Goal: Communication & Community: Answer question/provide support

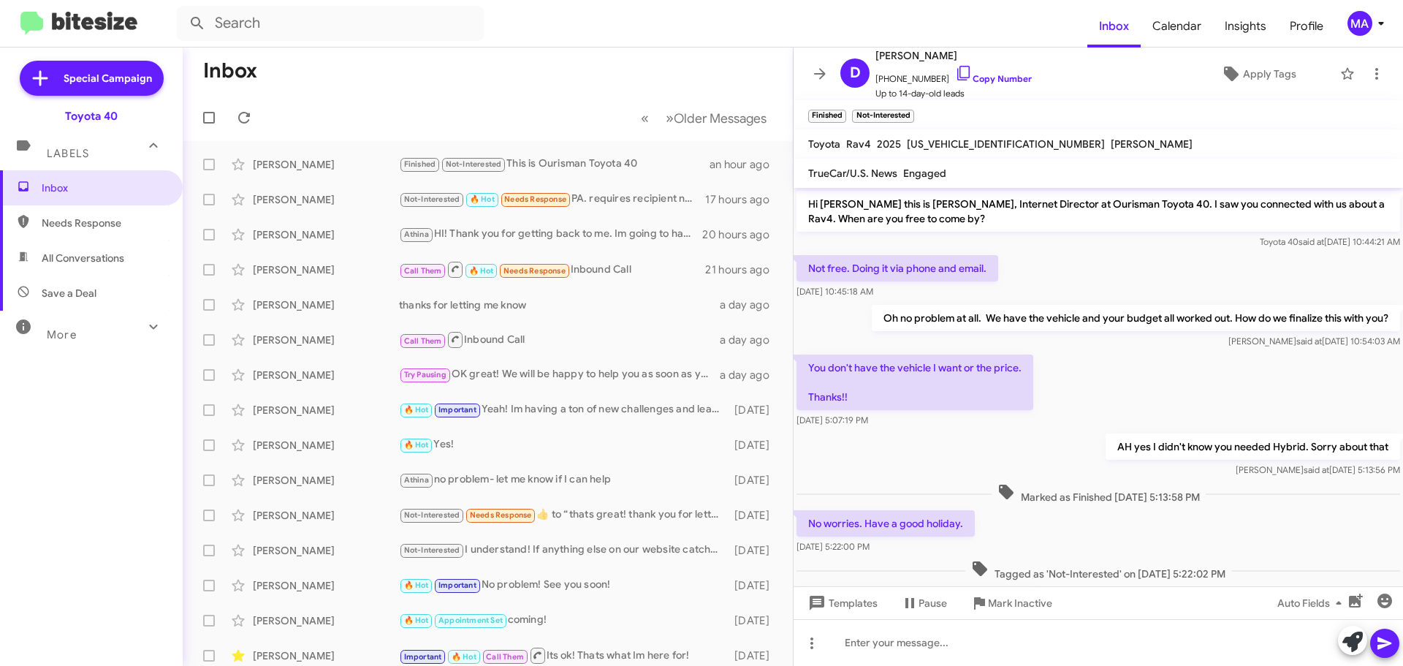
scroll to position [270, 0]
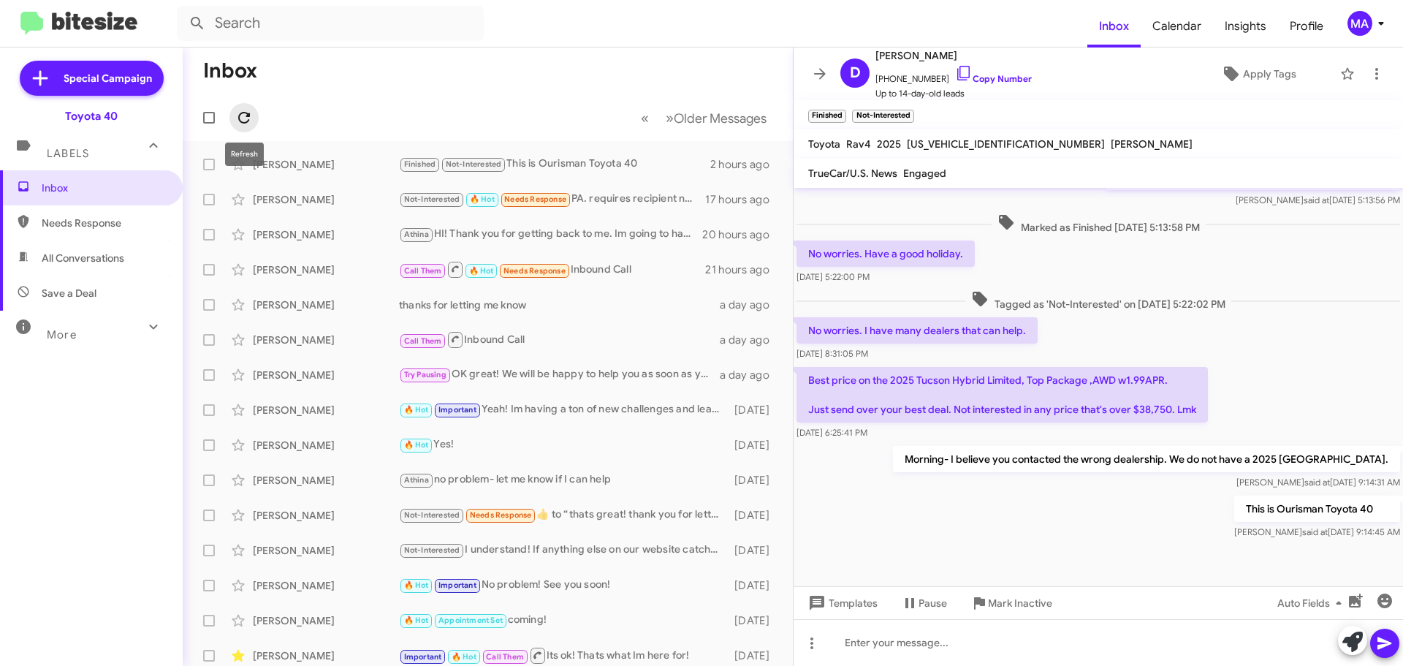
click at [241, 115] on icon at bounding box center [244, 118] width 18 height 18
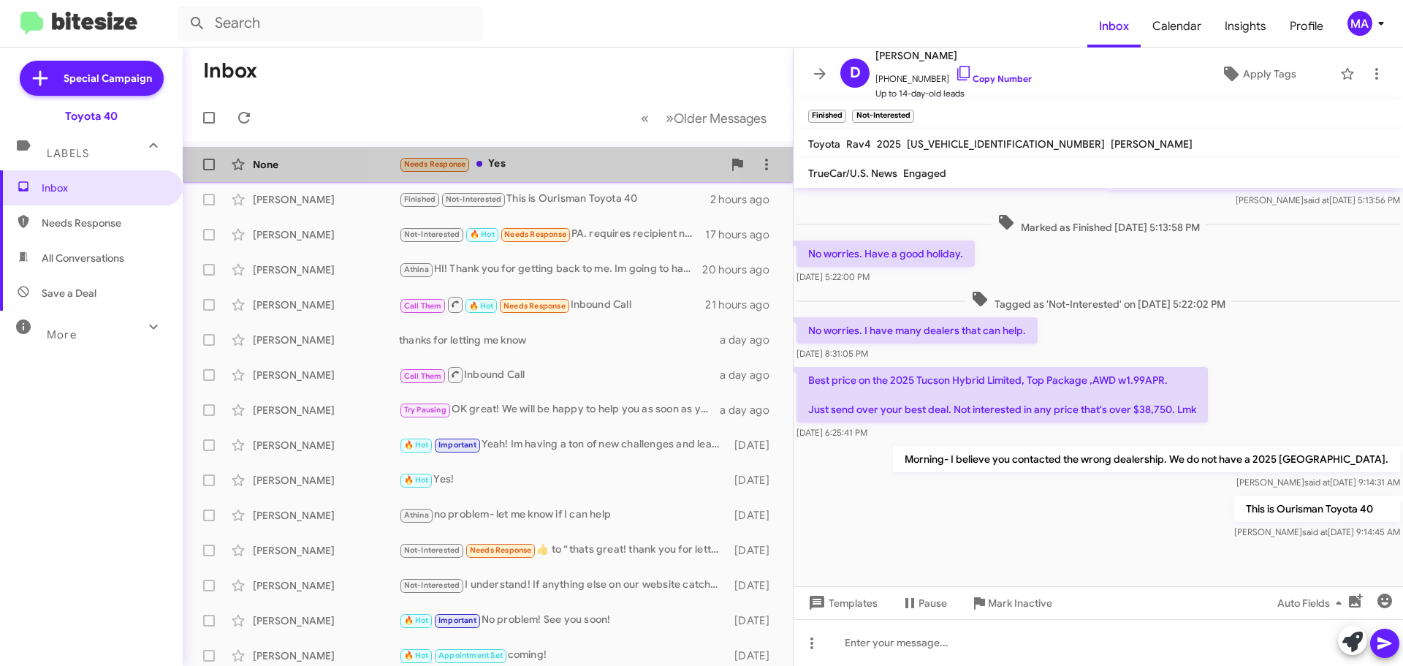
click at [525, 162] on div "Needs Response Yes" at bounding box center [561, 164] width 324 height 17
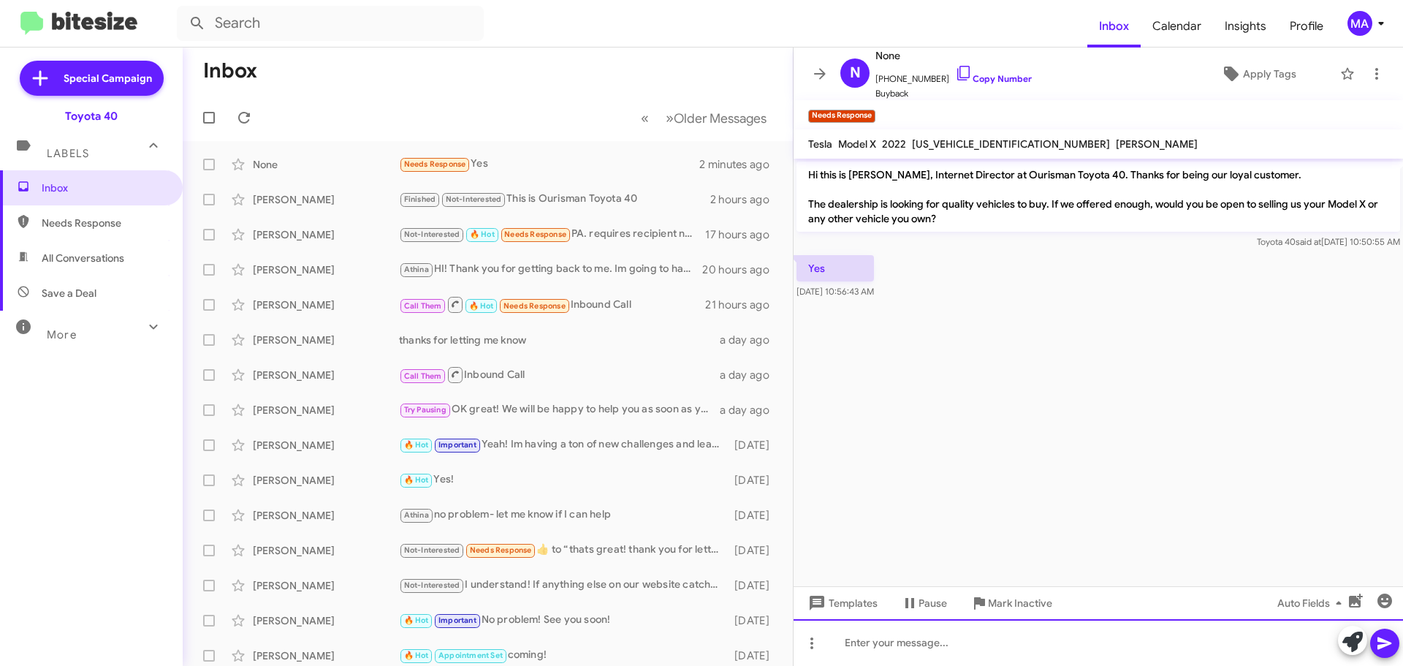
click at [911, 637] on div at bounding box center [1098, 642] width 609 height 47
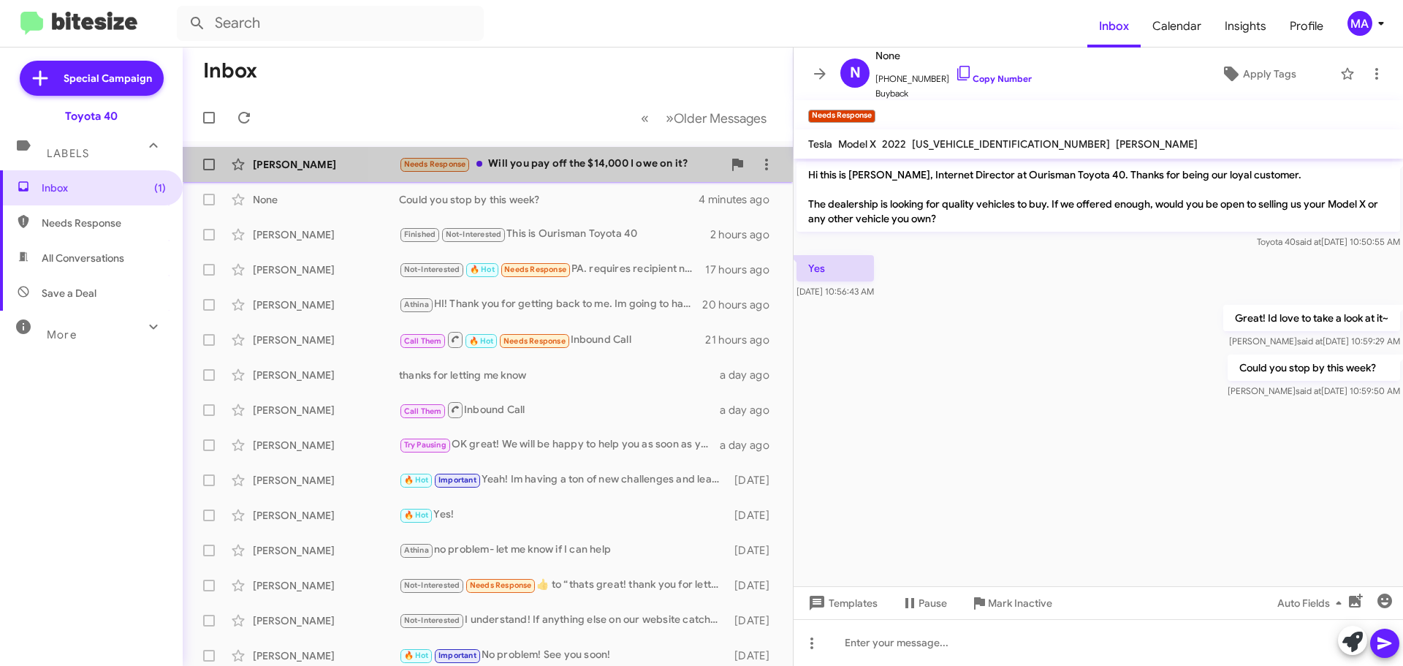
click at [585, 160] on div "Needs Response Will you pay off the $14,000 I owe on it?" at bounding box center [561, 164] width 324 height 17
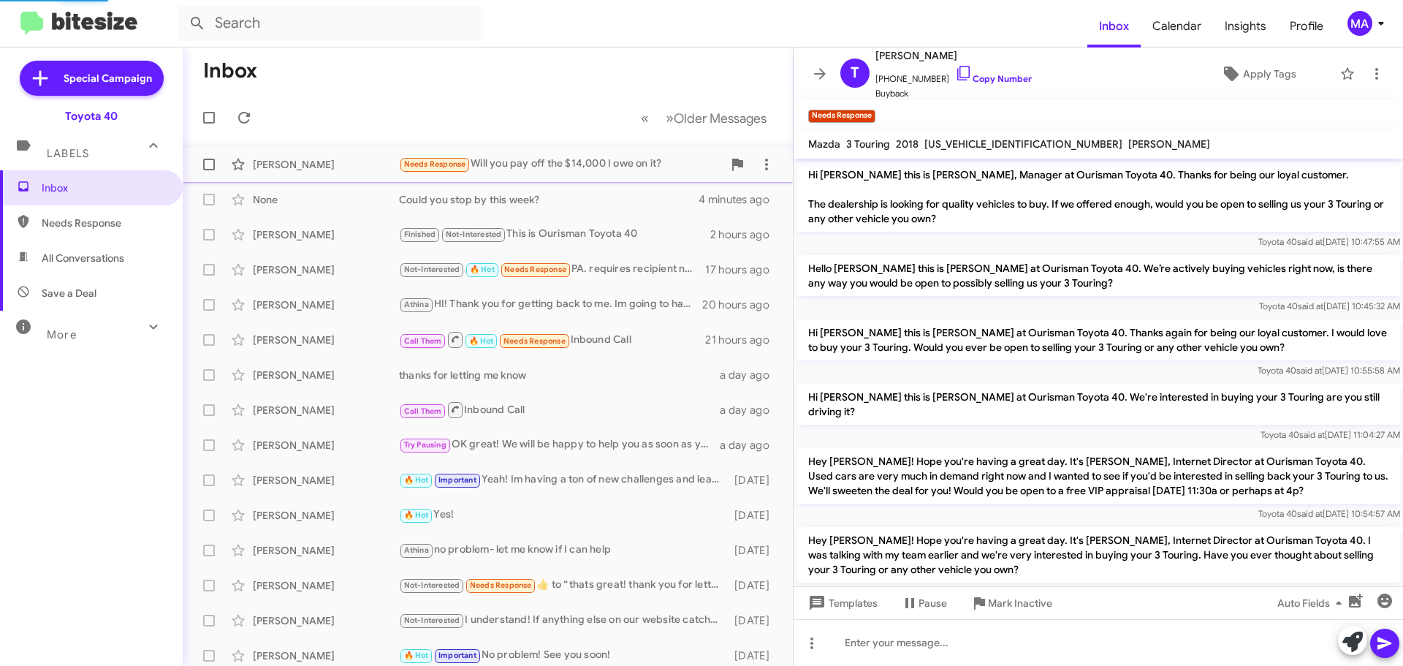
scroll to position [77, 0]
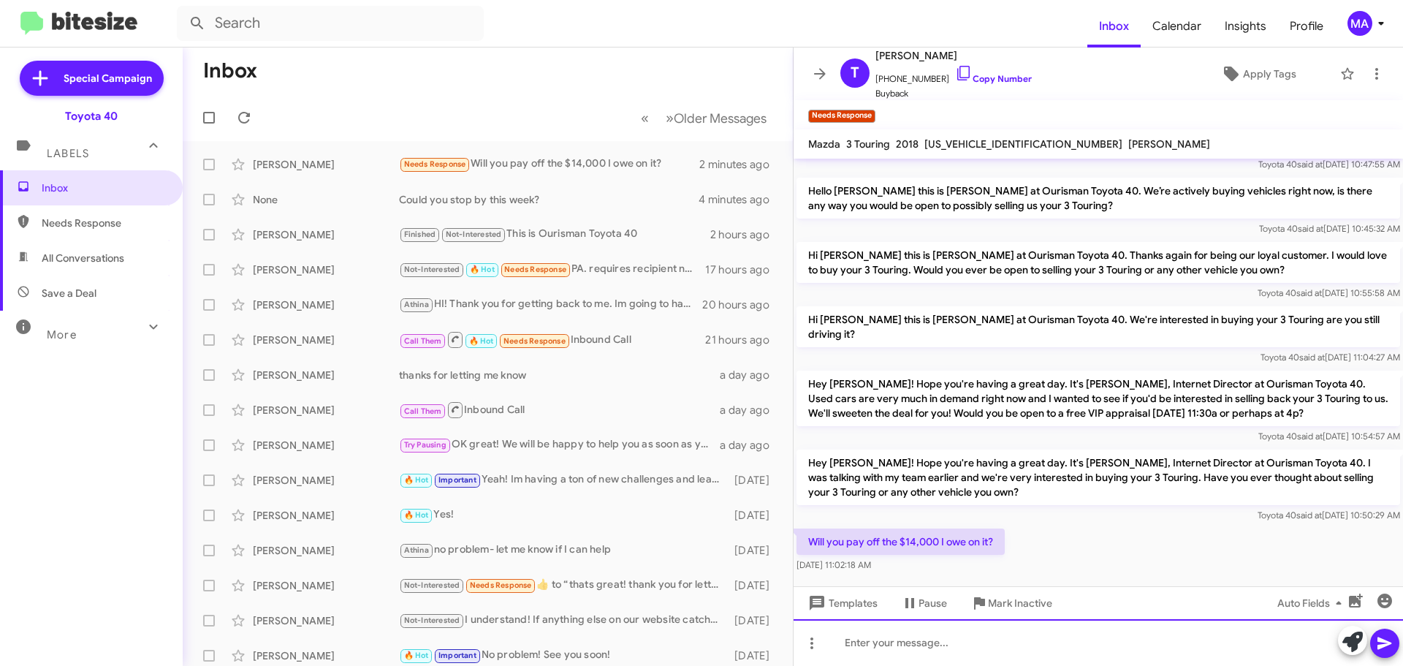
click at [915, 642] on div at bounding box center [1098, 642] width 609 height 47
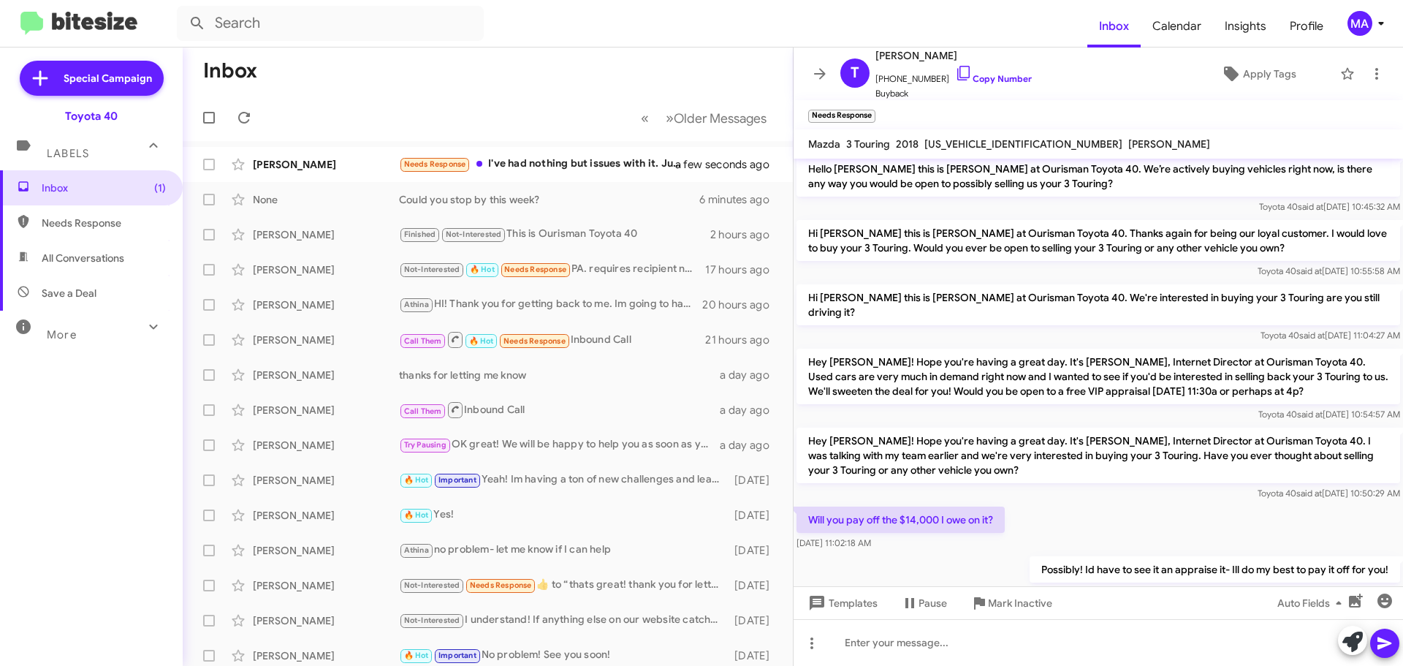
scroll to position [238, 0]
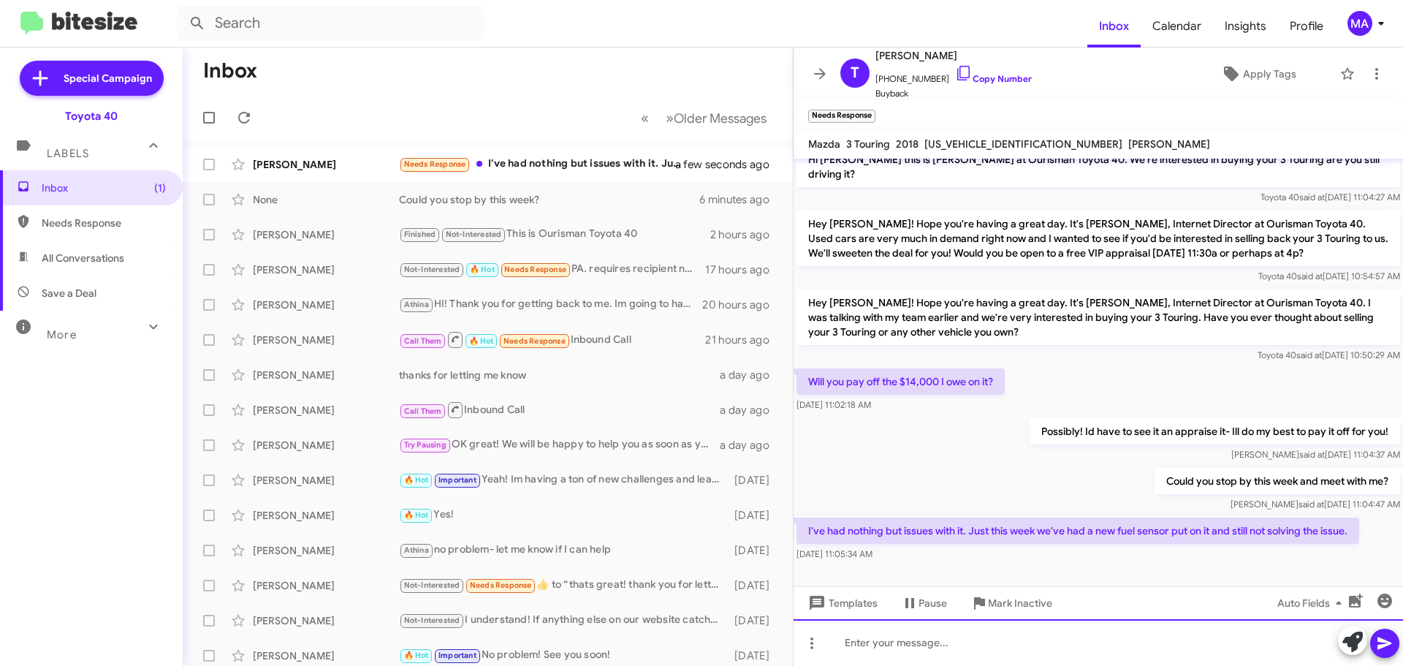
click at [954, 649] on div at bounding box center [1098, 642] width 609 height 47
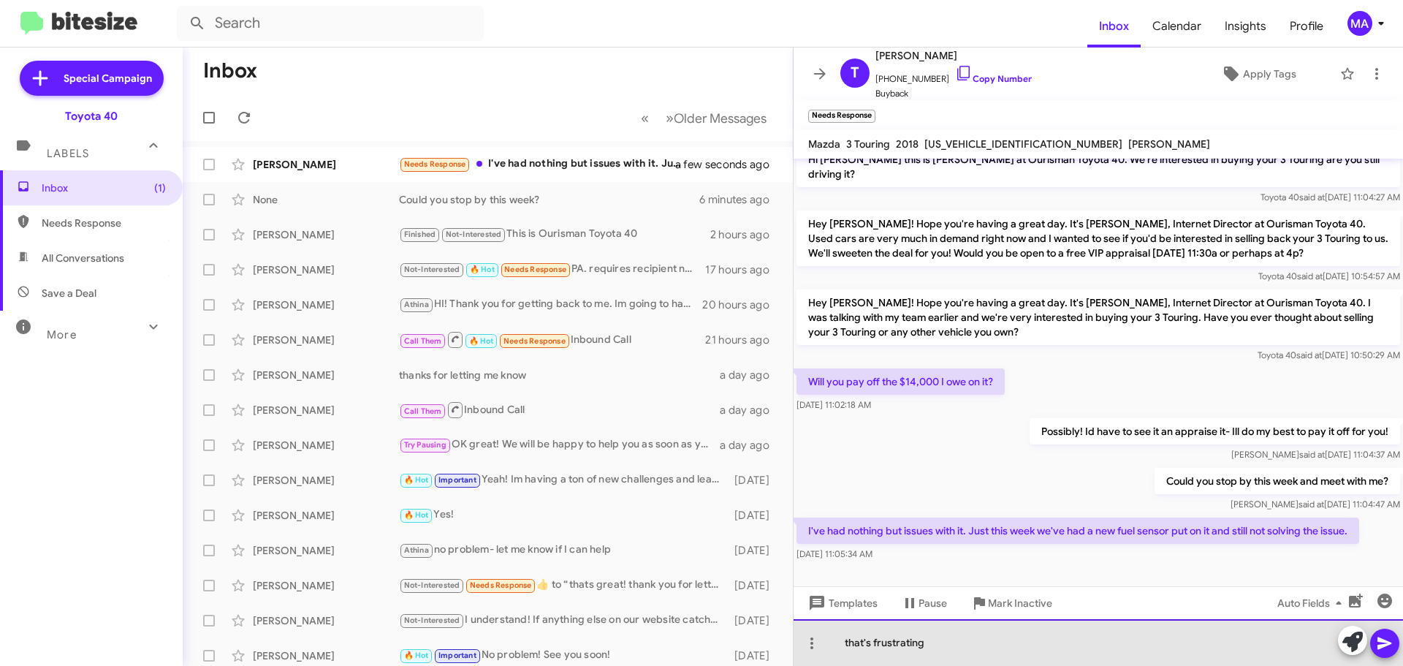
click at [950, 650] on div "that's frustrating" at bounding box center [1098, 642] width 609 height 47
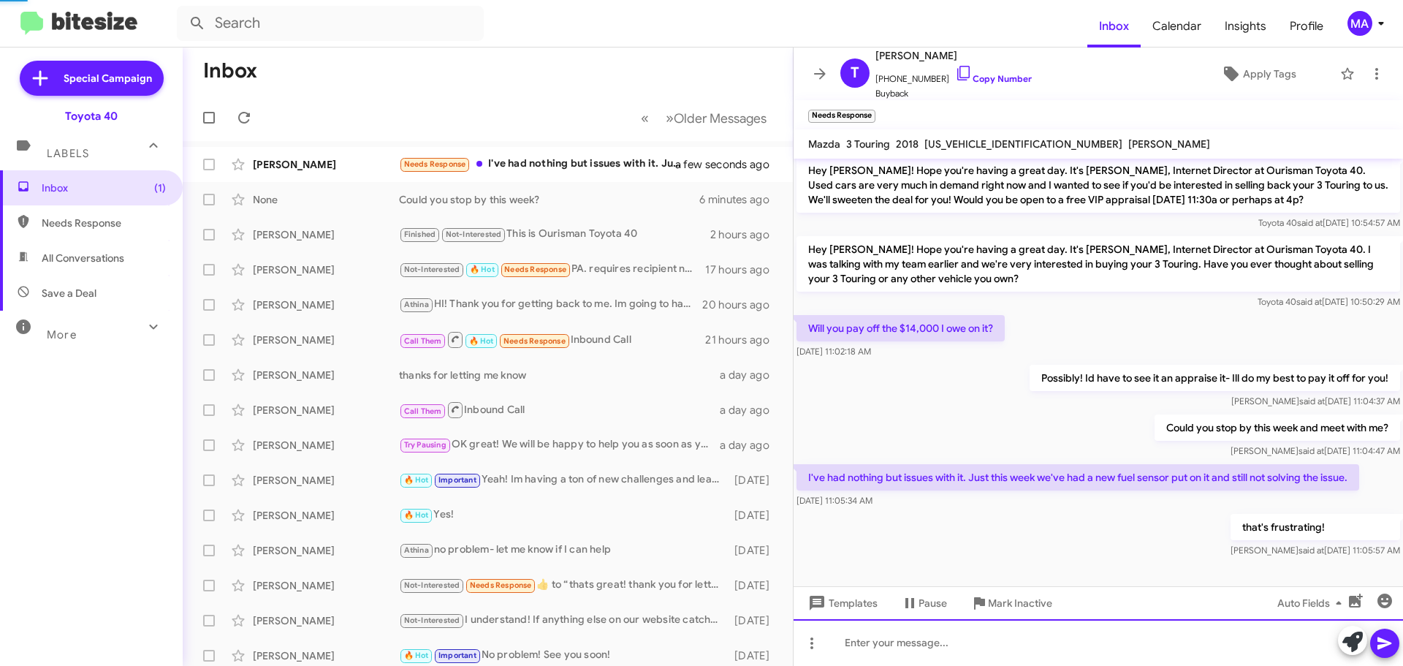
scroll to position [0, 0]
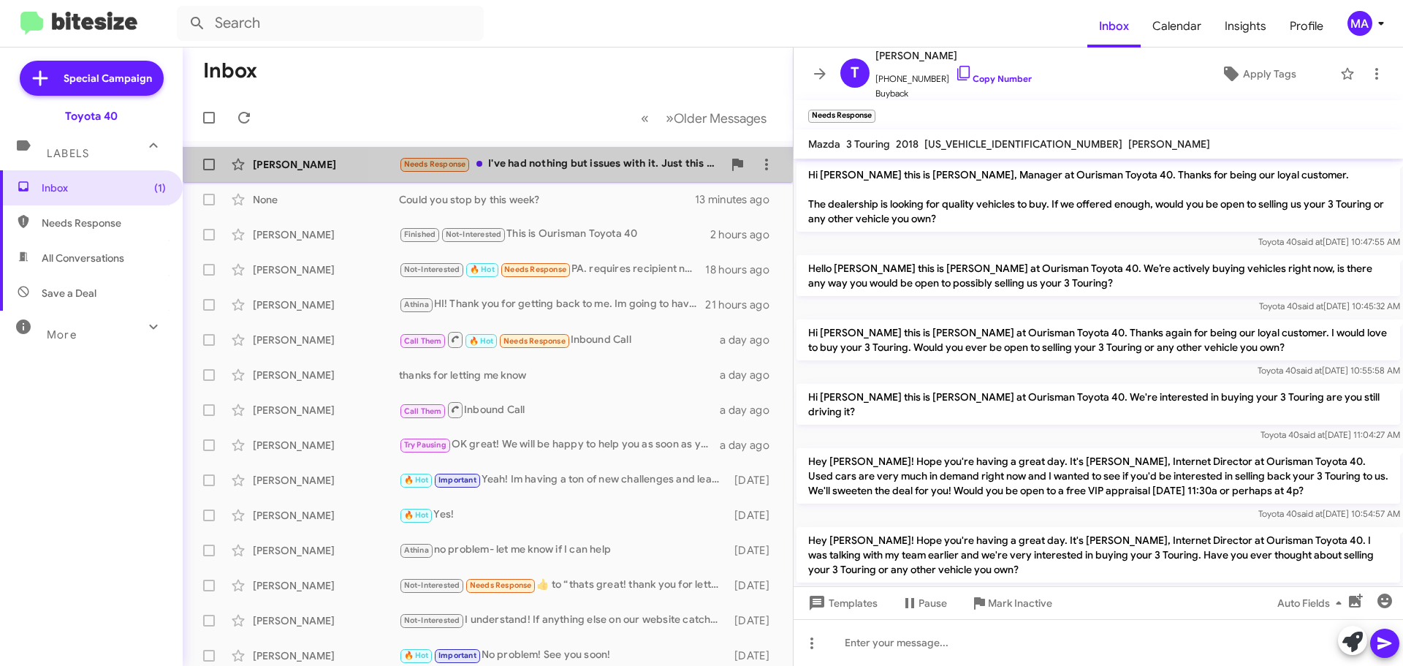
click at [616, 158] on div "Needs Response I've had nothing but issues with it. Just this week we've had a …" at bounding box center [561, 164] width 324 height 17
click at [555, 160] on div "Needs Response We have a back up, thank you." at bounding box center [561, 164] width 324 height 17
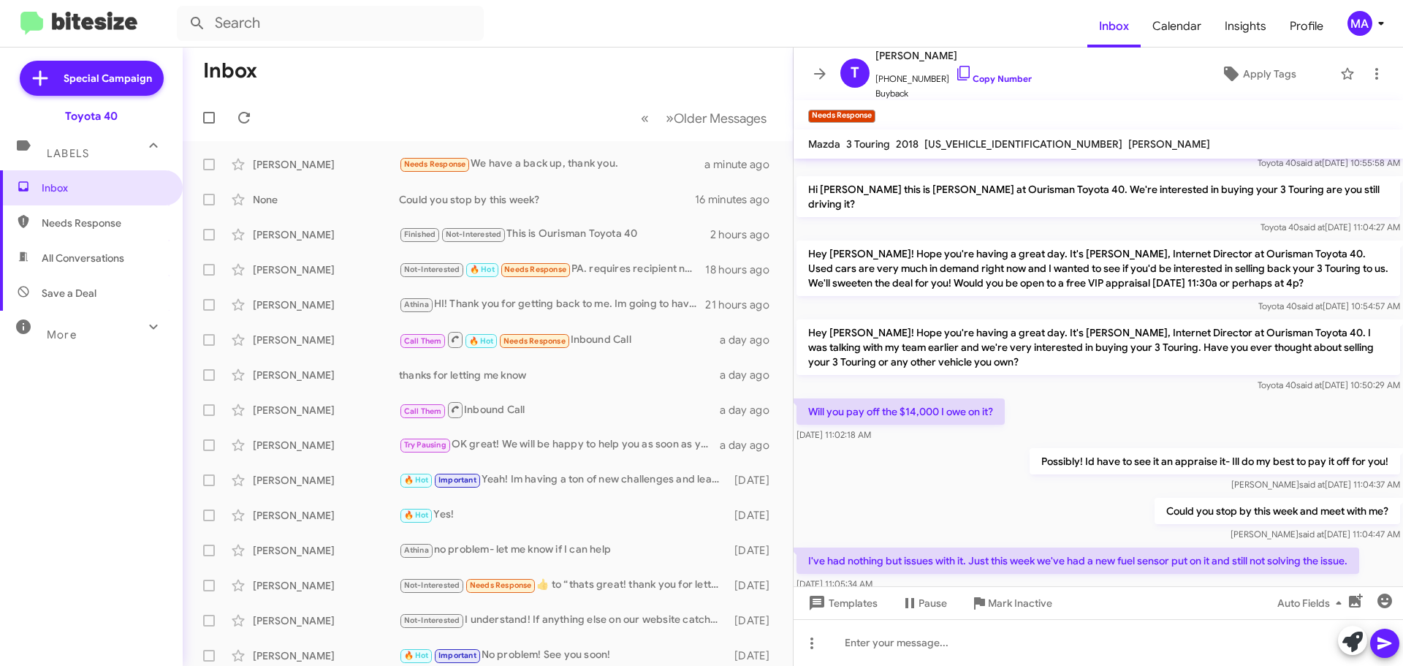
scroll to position [398, 0]
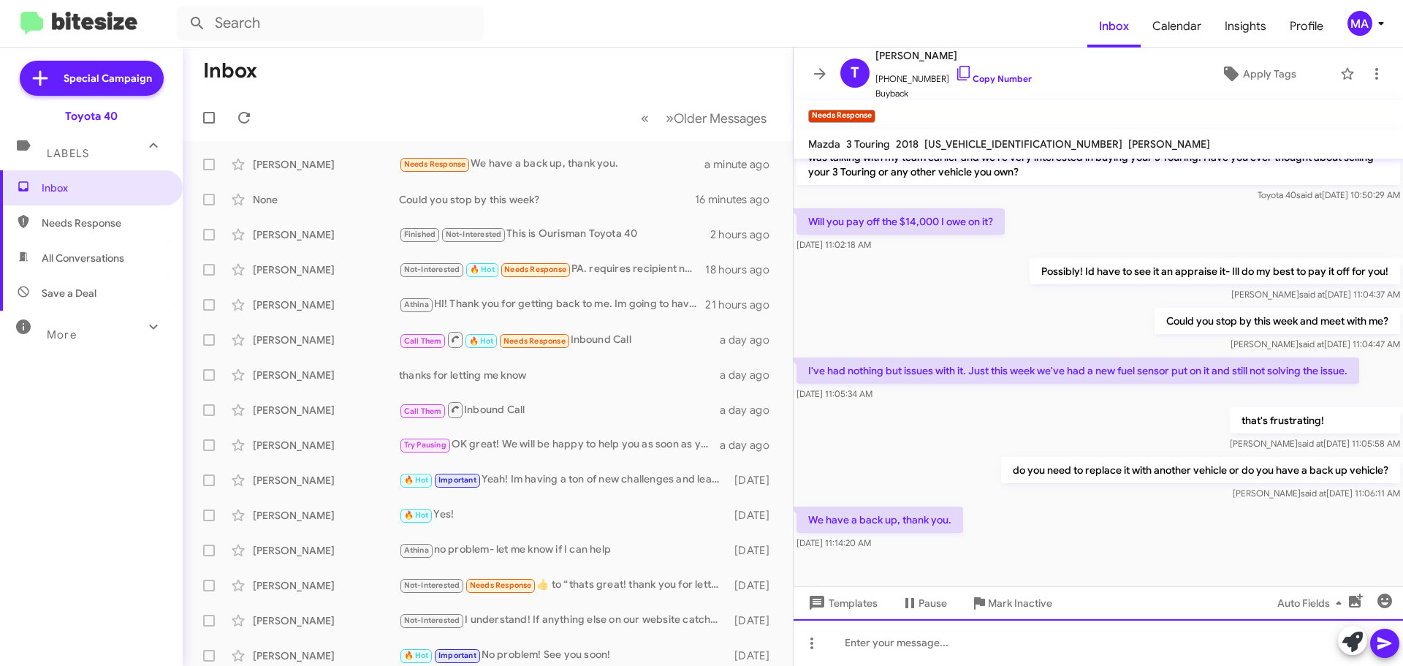
click at [897, 639] on div at bounding box center [1098, 642] width 609 height 47
